Goal: Information Seeking & Learning: Understand process/instructions

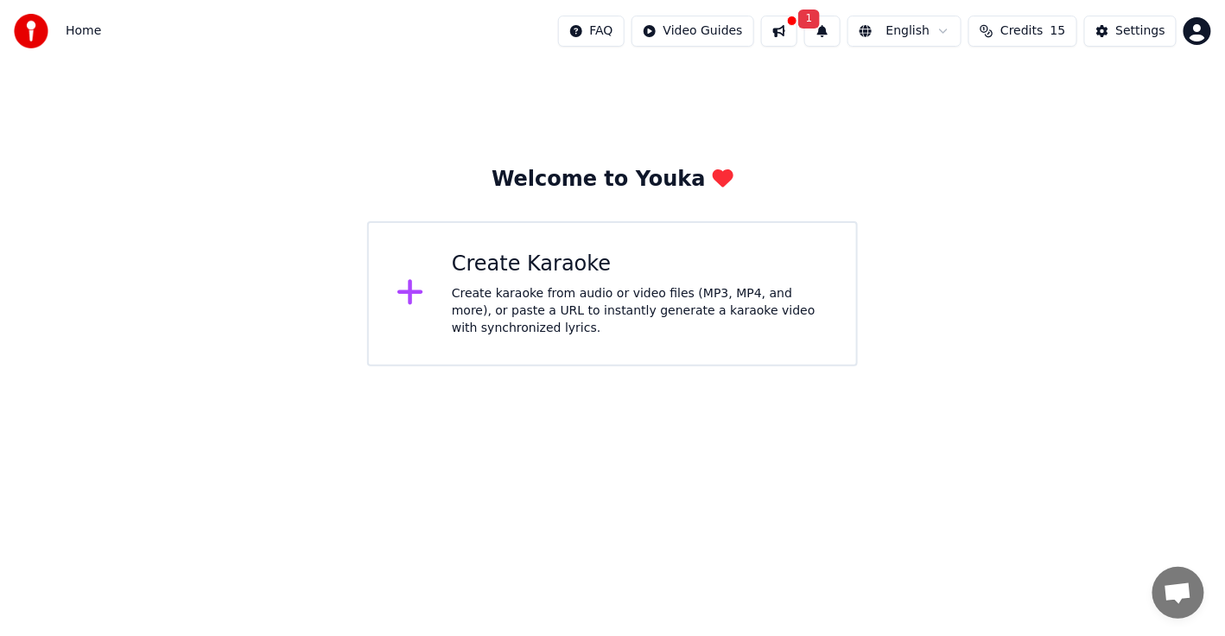
click at [840, 34] on button "1" at bounding box center [822, 31] width 36 height 31
click at [1059, 209] on div "Welcome to Youka Create Karaoke Create karaoke from audio or video files (MP3, …" at bounding box center [612, 214] width 1225 height 304
click at [1151, 35] on div "Settings" at bounding box center [1140, 30] width 49 height 17
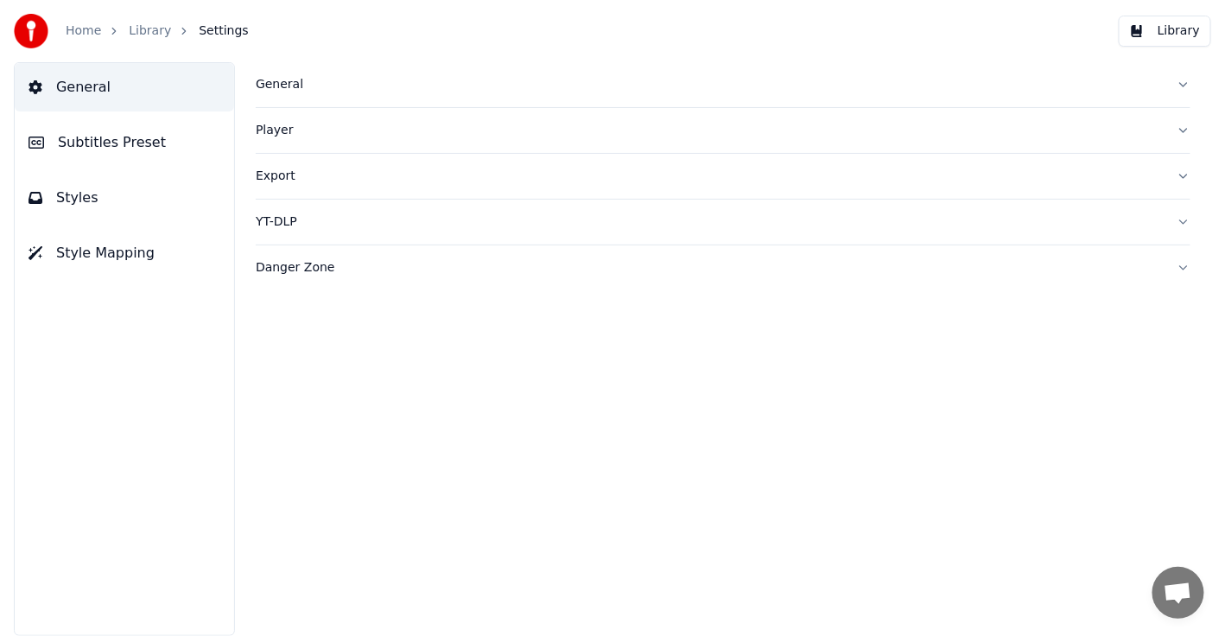
click at [100, 24] on div "Home" at bounding box center [93, 30] width 54 height 17
click at [155, 39] on link "Library" at bounding box center [150, 30] width 42 height 17
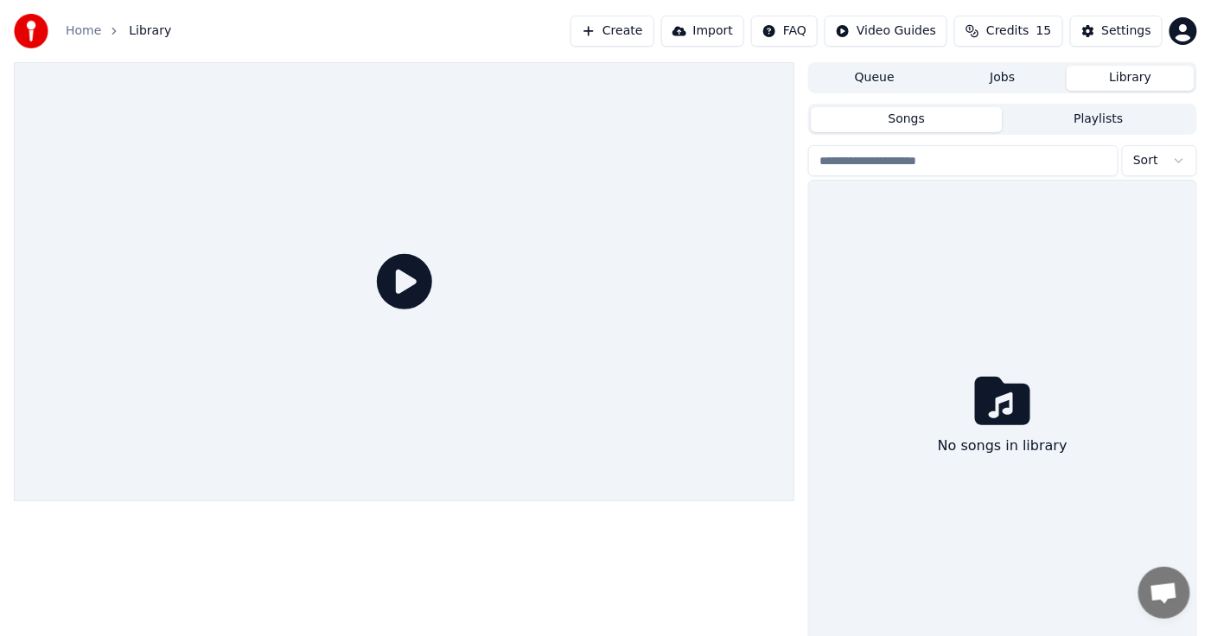
click at [145, 29] on span "Library" at bounding box center [150, 30] width 42 height 17
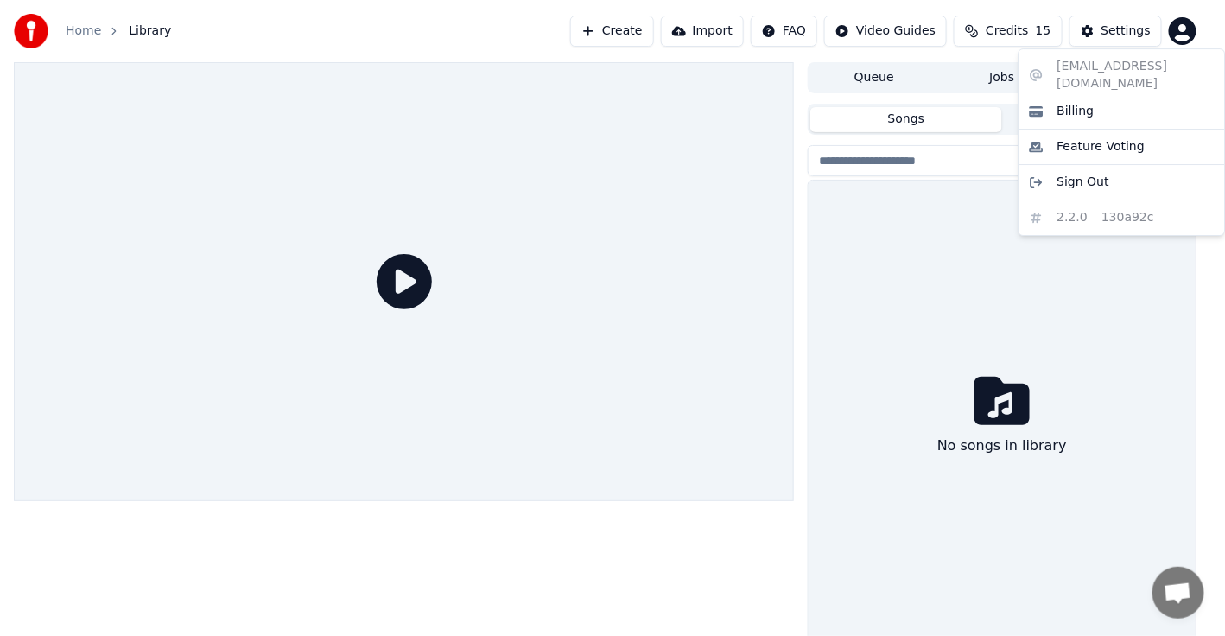
click at [1191, 34] on html "Home Library Create Import FAQ Video Guides Credits 15 Settings Queue Jobs Libr…" at bounding box center [612, 318] width 1225 height 636
click at [901, 40] on html "Home Library Create Import FAQ Video Guides Credits 15 Settings Queue Jobs Libr…" at bounding box center [612, 318] width 1225 height 636
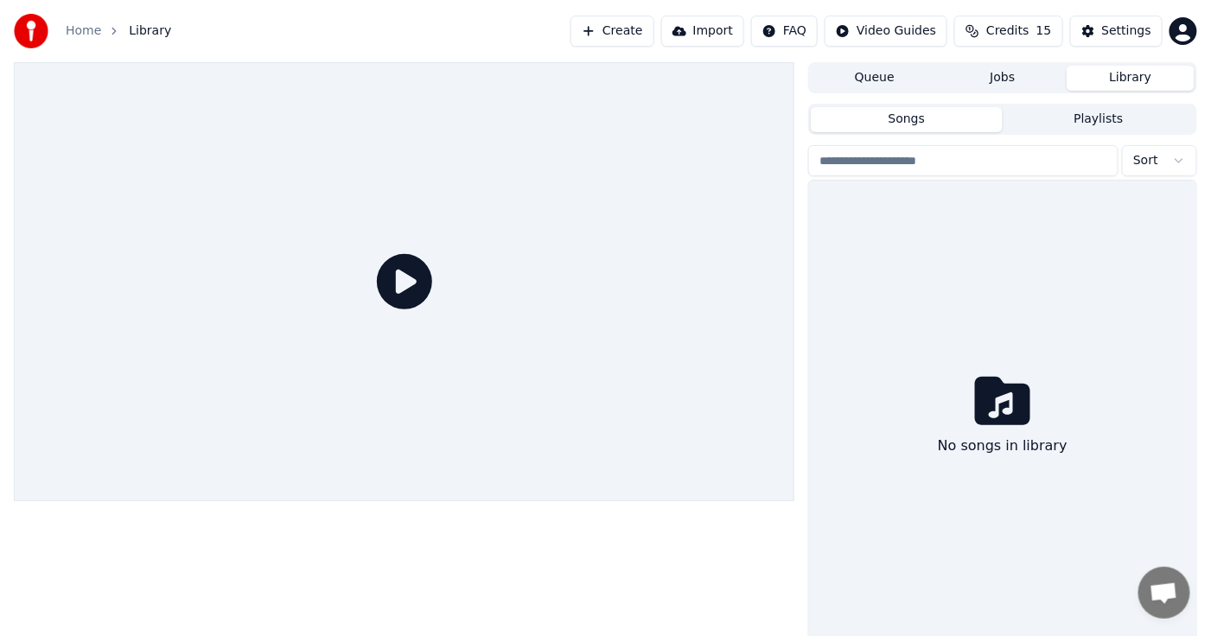
click at [898, 29] on html "Home Library Create Import FAQ Video Guides Credits 15 Settings Queue Jobs Libr…" at bounding box center [605, 318] width 1211 height 636
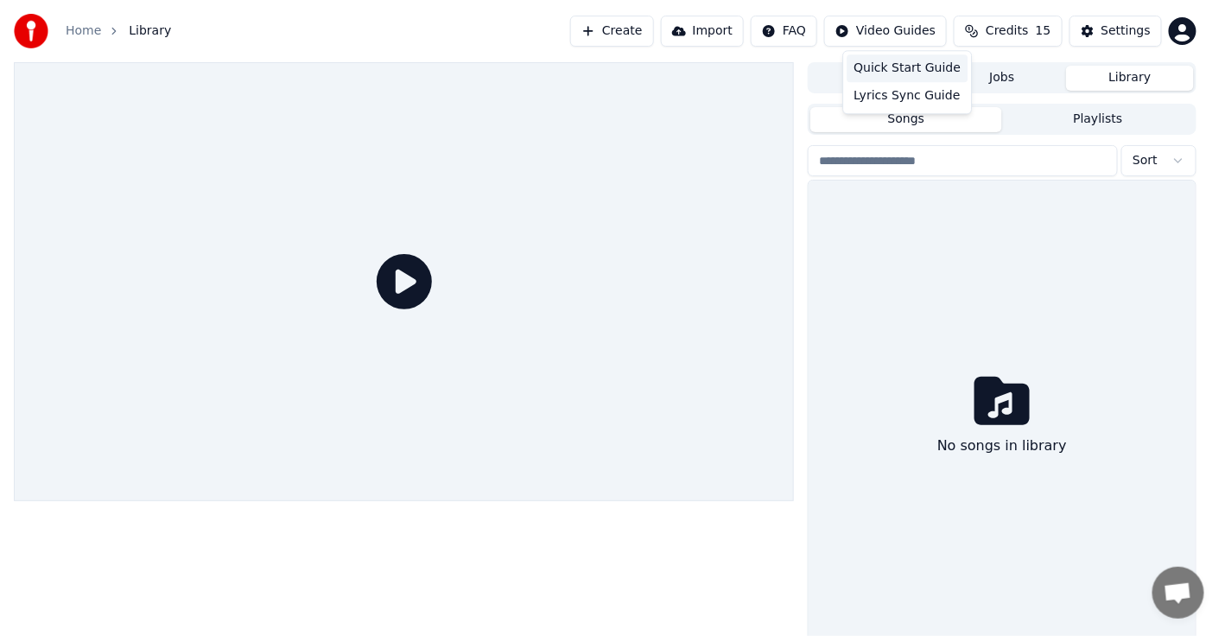
click at [920, 66] on div "Quick Start Guide" at bounding box center [908, 68] width 121 height 28
